Goal: Task Accomplishment & Management: Complete application form

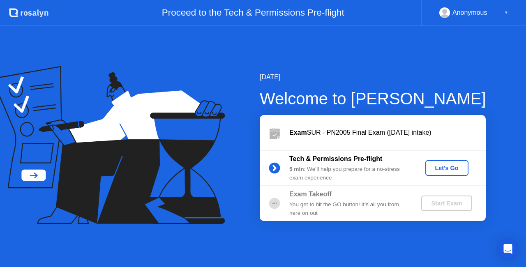
click at [456, 169] on div "Let's Go" at bounding box center [447, 168] width 37 height 7
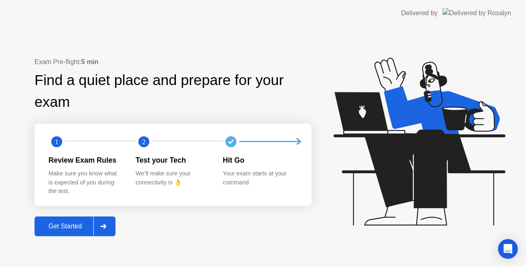
click at [81, 223] on div "Get Started" at bounding box center [65, 226] width 56 height 7
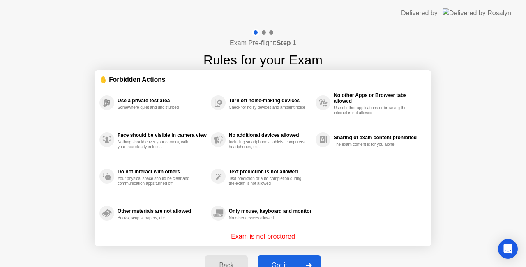
click at [282, 263] on div "Got it" at bounding box center [279, 265] width 39 height 7
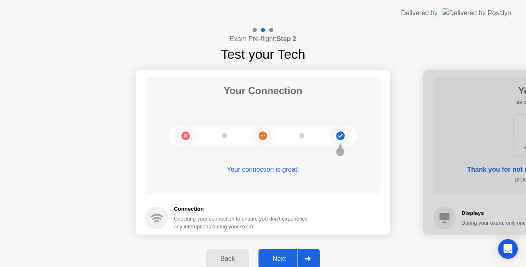
click at [281, 259] on div "Next" at bounding box center [279, 258] width 37 height 7
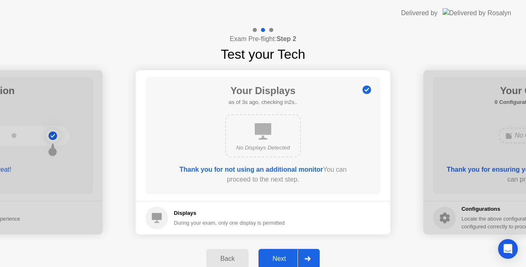
click at [284, 255] on div "Next" at bounding box center [279, 258] width 37 height 7
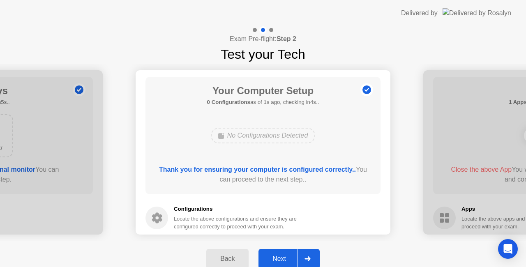
click at [284, 255] on div "Next" at bounding box center [279, 258] width 37 height 7
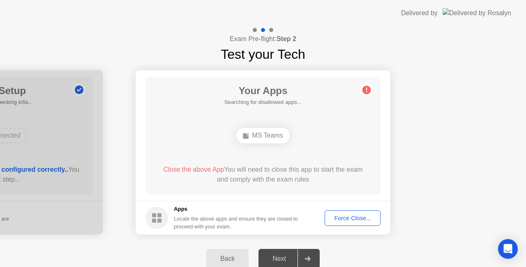
click at [342, 217] on div "Force Close..." at bounding box center [353, 218] width 50 height 7
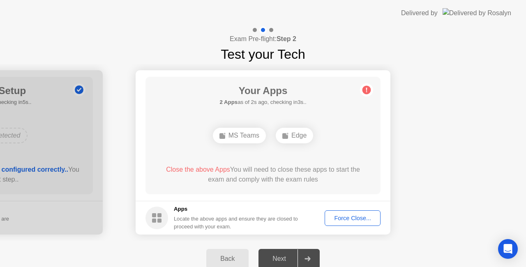
click at [358, 213] on button "Force Close..." at bounding box center [353, 218] width 56 height 16
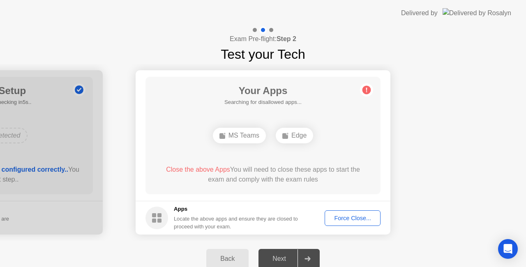
click at [343, 220] on div "Force Close..." at bounding box center [353, 218] width 50 height 7
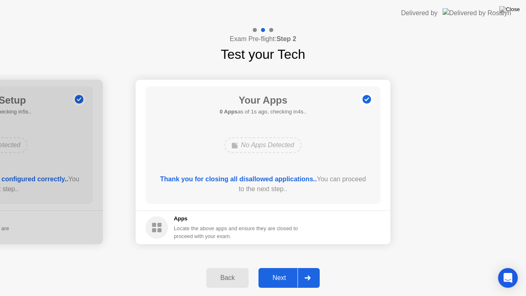
click at [280, 267] on div "Next" at bounding box center [279, 277] width 37 height 7
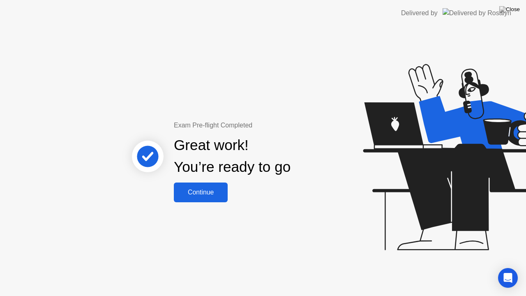
click at [212, 200] on button "Continue" at bounding box center [201, 193] width 54 height 20
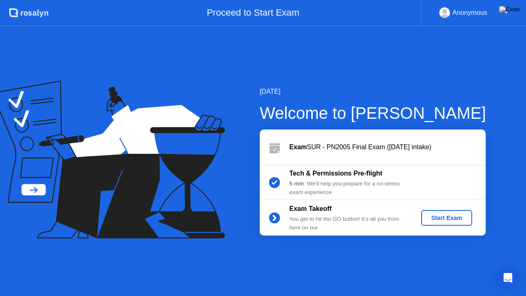
click at [449, 217] on div "Start Exam" at bounding box center [447, 218] width 44 height 7
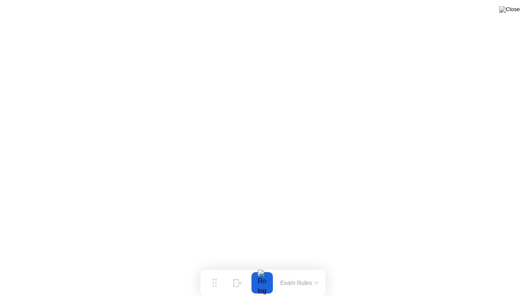
click at [510, 15] on button at bounding box center [509, 9] width 25 height 11
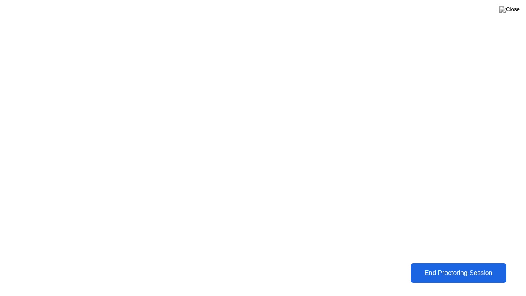
click at [471, 267] on div "End Proctoring Session" at bounding box center [458, 273] width 94 height 8
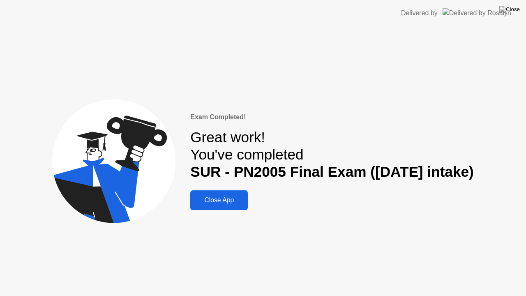
click at [207, 219] on div "Exam Completed! Great work! You've completed SUR - PN2005 Final Exam ([DATE] in…" at bounding box center [263, 161] width 526 height 270
click at [212, 205] on button "Close App" at bounding box center [219, 200] width 58 height 20
